Goal: Information Seeking & Learning: Learn about a topic

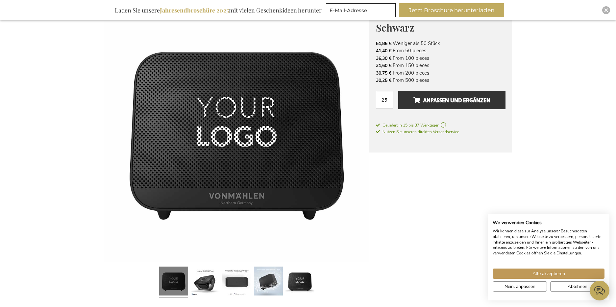
scroll to position [104, 0]
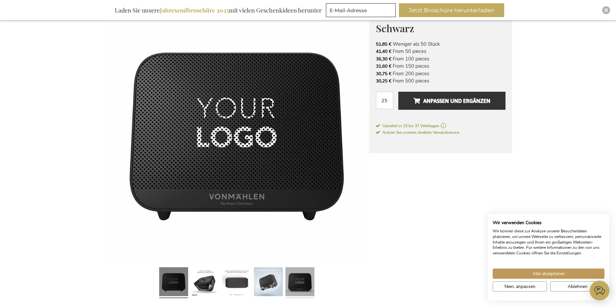
click at [300, 281] on link at bounding box center [299, 283] width 29 height 36
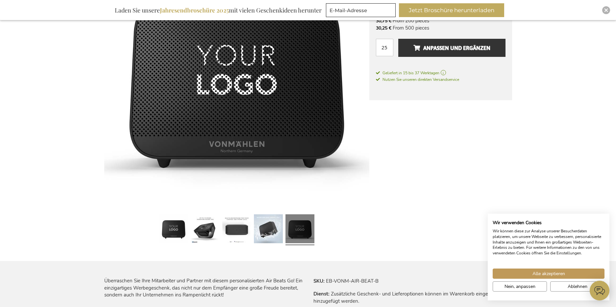
scroll to position [176, 0]
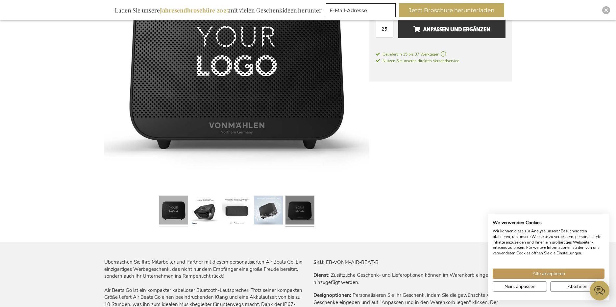
click at [166, 211] on link at bounding box center [173, 211] width 29 height 36
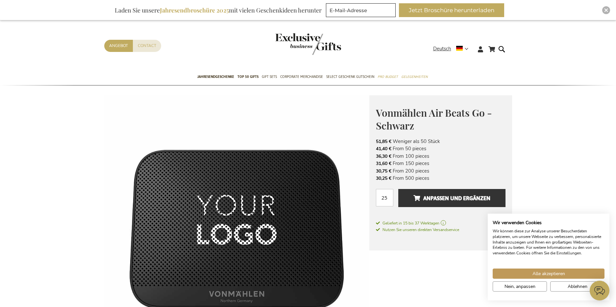
scroll to position [0, 0]
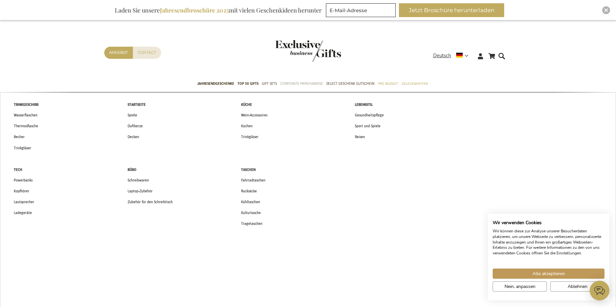
click at [299, 83] on span "Corporate Merchandise" at bounding box center [301, 83] width 43 height 7
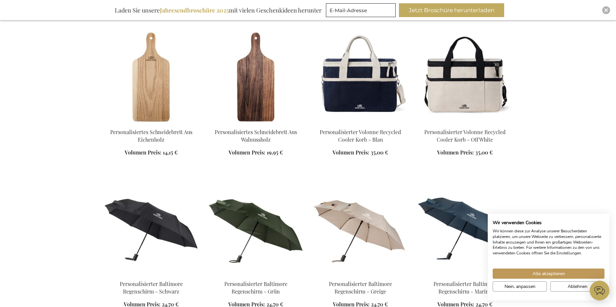
scroll to position [774, 0]
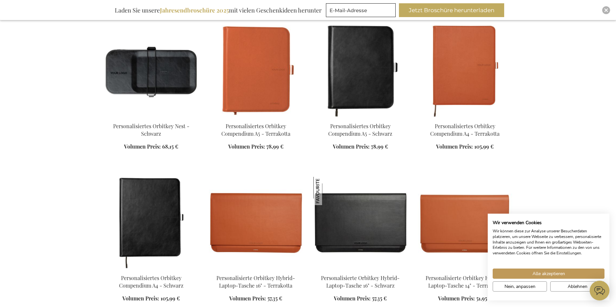
scroll to position [4923, 0]
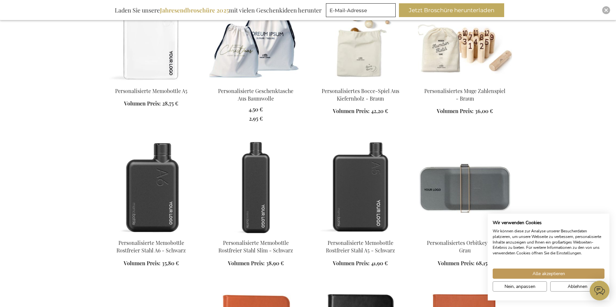
scroll to position [4734, 0]
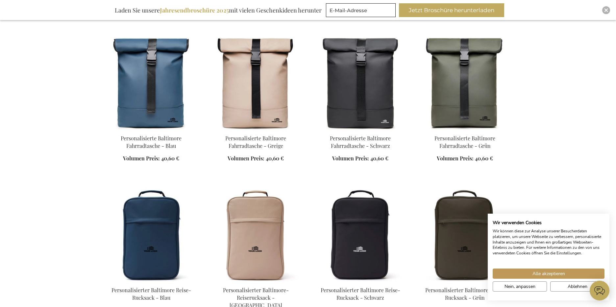
scroll to position [6636, 0]
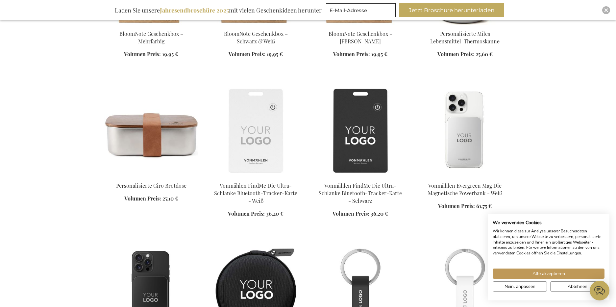
scroll to position [9565, 0]
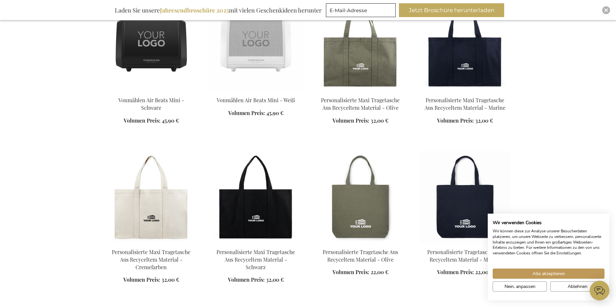
scroll to position [10636, 0]
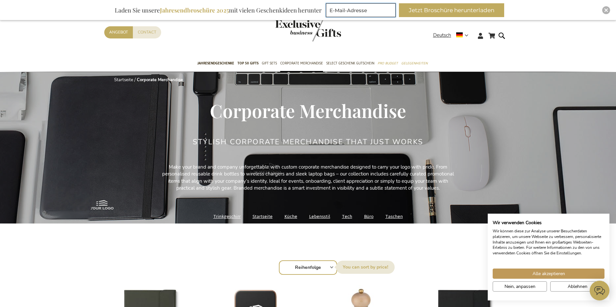
click at [347, 12] on input "E-Mail-Adresse" at bounding box center [361, 10] width 70 height 14
click at [461, 11] on button "Jetzt Broschüre herunterladen" at bounding box center [451, 10] width 105 height 14
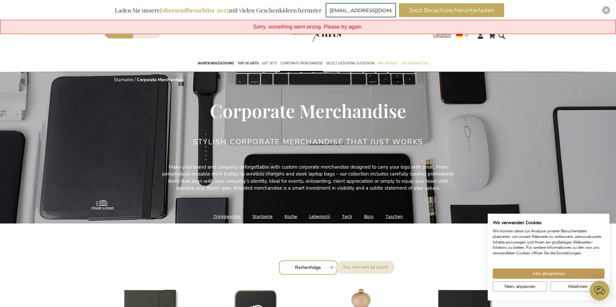
click at [381, 11] on input "vera.umbrecht@kaercher.com" at bounding box center [361, 10] width 70 height 14
click at [384, 11] on input "vera.umbrecht@kaercher.com" at bounding box center [361, 10] width 70 height 14
type input "vera.umbrecht@karcher.com"
click at [444, 9] on button "Jetzt Broschüre herunterladen" at bounding box center [451, 10] width 105 height 14
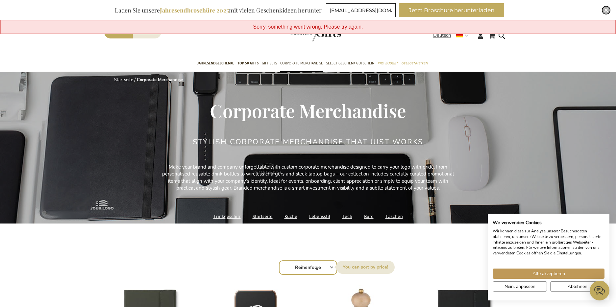
click at [607, 11] on img "Close" at bounding box center [606, 10] width 4 height 4
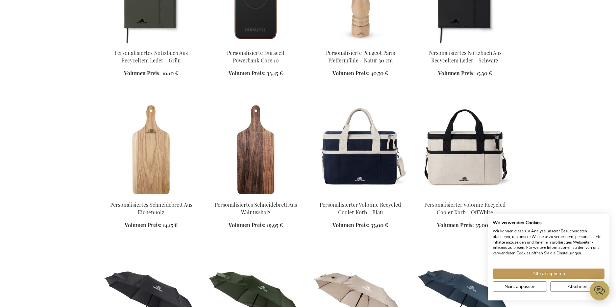
scroll to position [401, 0]
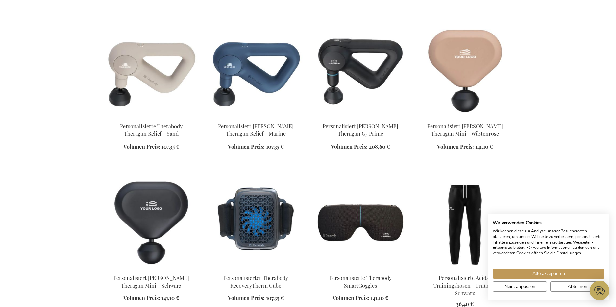
scroll to position [2397, 0]
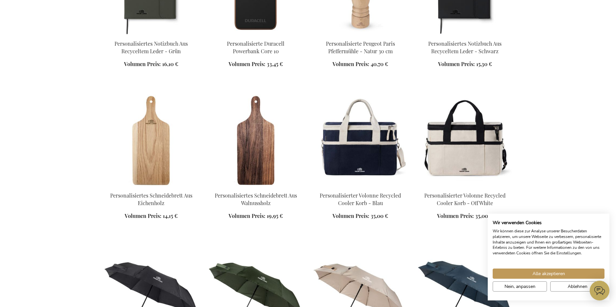
scroll to position [34, 0]
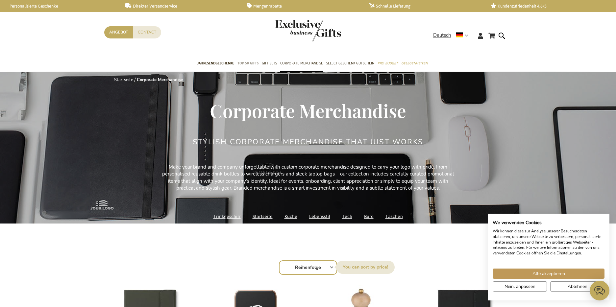
click at [244, 63] on span "TOP 50 Gifts" at bounding box center [247, 63] width 21 height 7
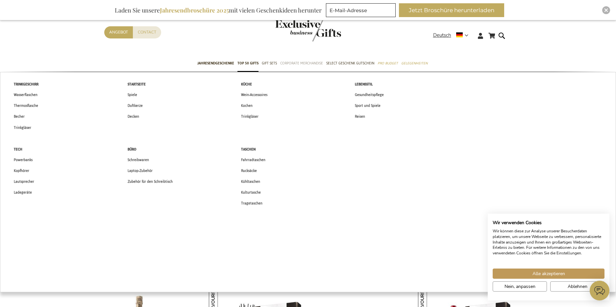
click at [299, 62] on span "Corporate Merchandise" at bounding box center [301, 63] width 43 height 7
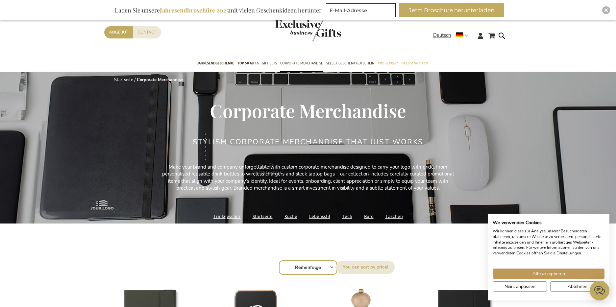
click at [299, 62] on span "Corporate Merchandise" at bounding box center [301, 63] width 43 height 7
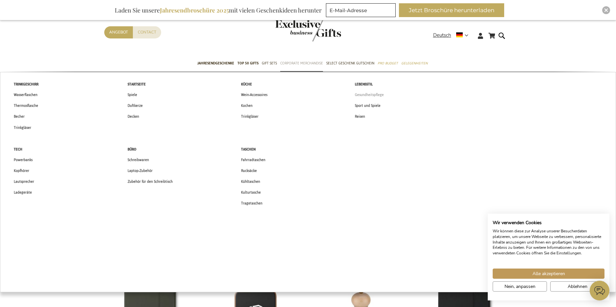
drag, startPoint x: 0, startPoint y: 0, endPoint x: 441, endPoint y: 100, distance: 452.2
click at [323, 72] on li "Corporate Merchandise Trinkgeschirr Wasserflaschen Thermosflasche Becher Trinkg…" at bounding box center [301, 64] width 43 height 16
click at [297, 63] on span "Corporate Merchandise" at bounding box center [301, 63] width 43 height 7
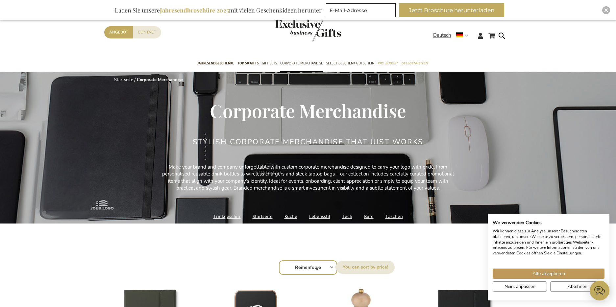
click at [345, 215] on link "Tech" at bounding box center [347, 216] width 10 height 9
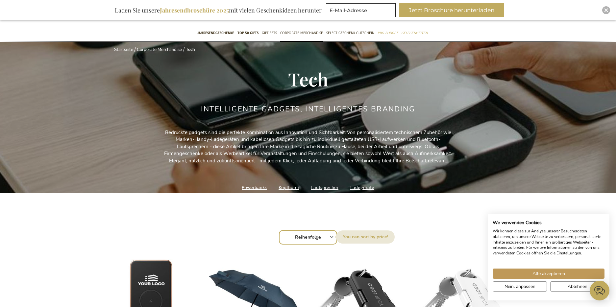
scroll to position [35, 0]
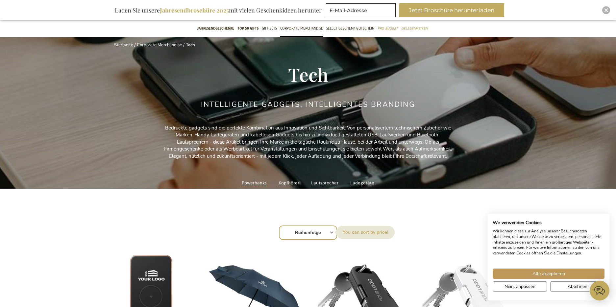
click at [325, 181] on link "Lautsprecher" at bounding box center [324, 183] width 27 height 9
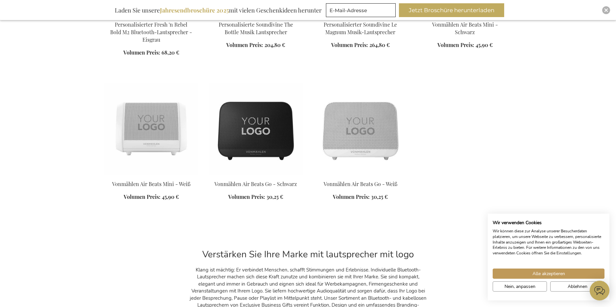
scroll to position [523, 0]
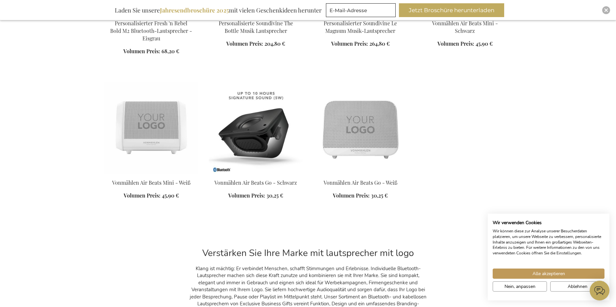
click at [258, 139] on img at bounding box center [256, 128] width 94 height 92
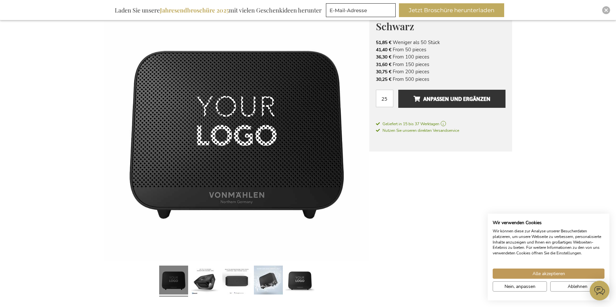
scroll to position [112, 0]
